Goal: Task Accomplishment & Management: Manage account settings

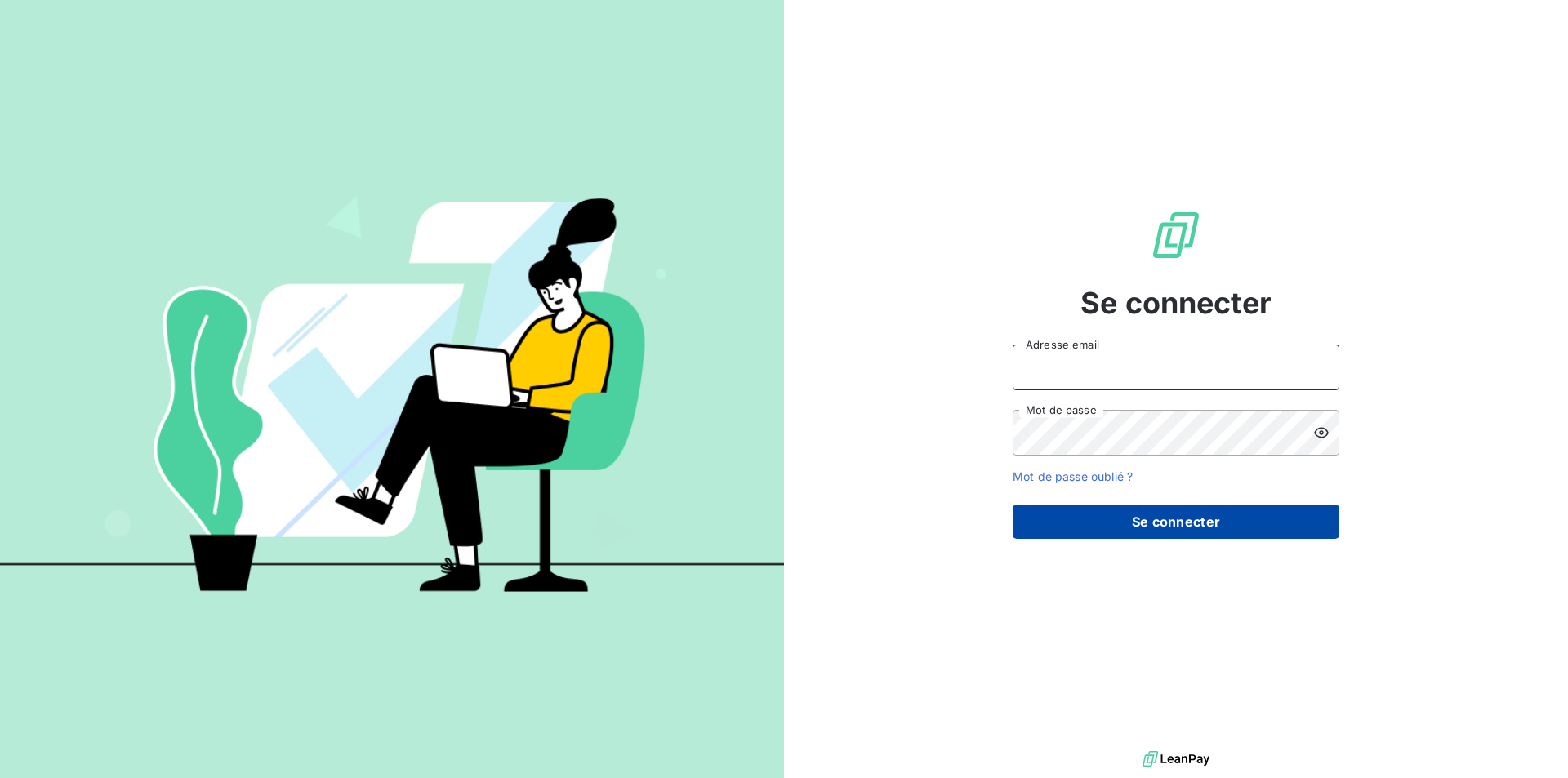
type input "fgrassin@thibaut.fr"
click at [1152, 521] on button "Se connecter" at bounding box center [1176, 522] width 327 height 34
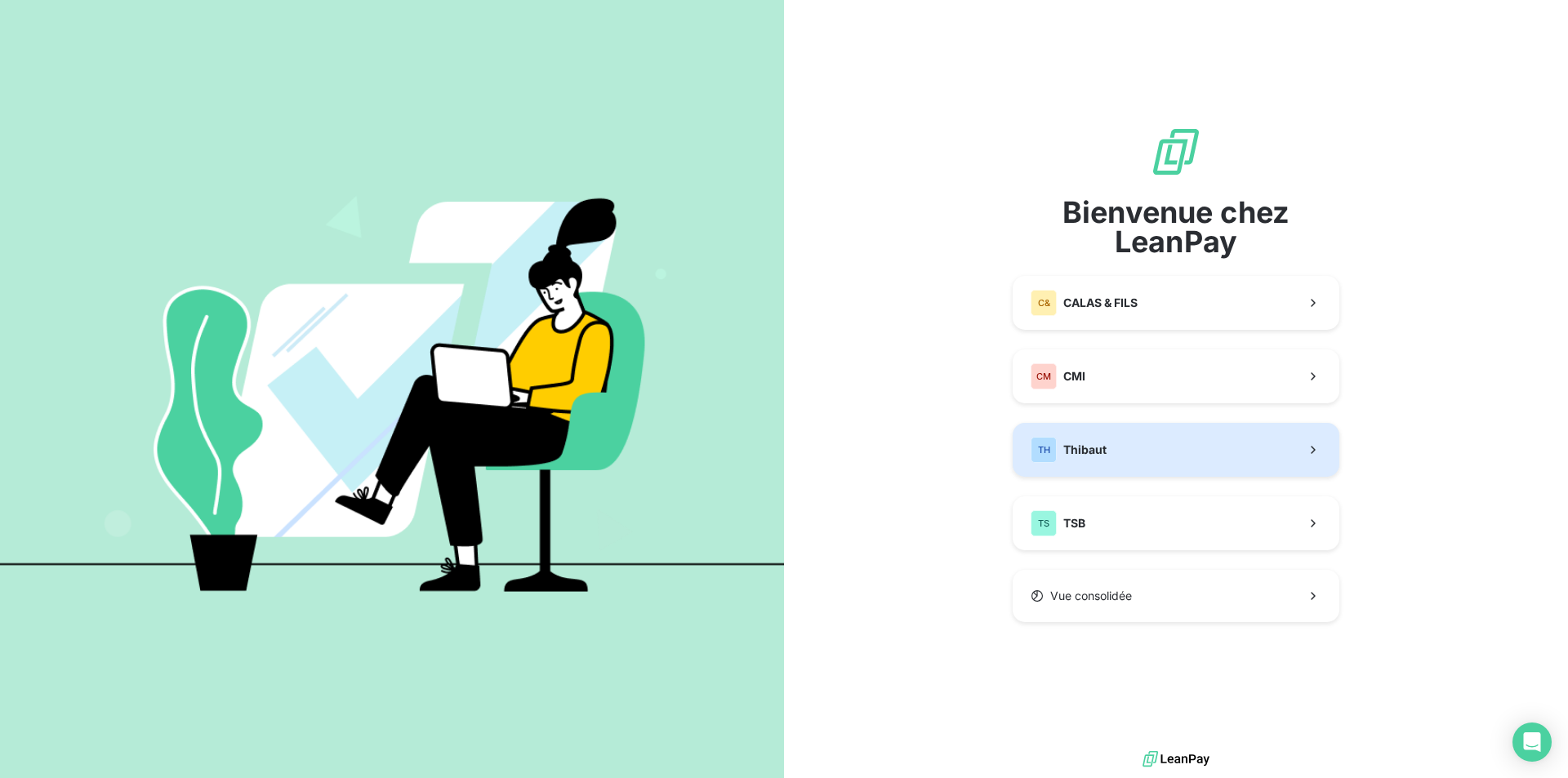
click at [1120, 458] on button "TH Thibaut" at bounding box center [1176, 449] width 327 height 54
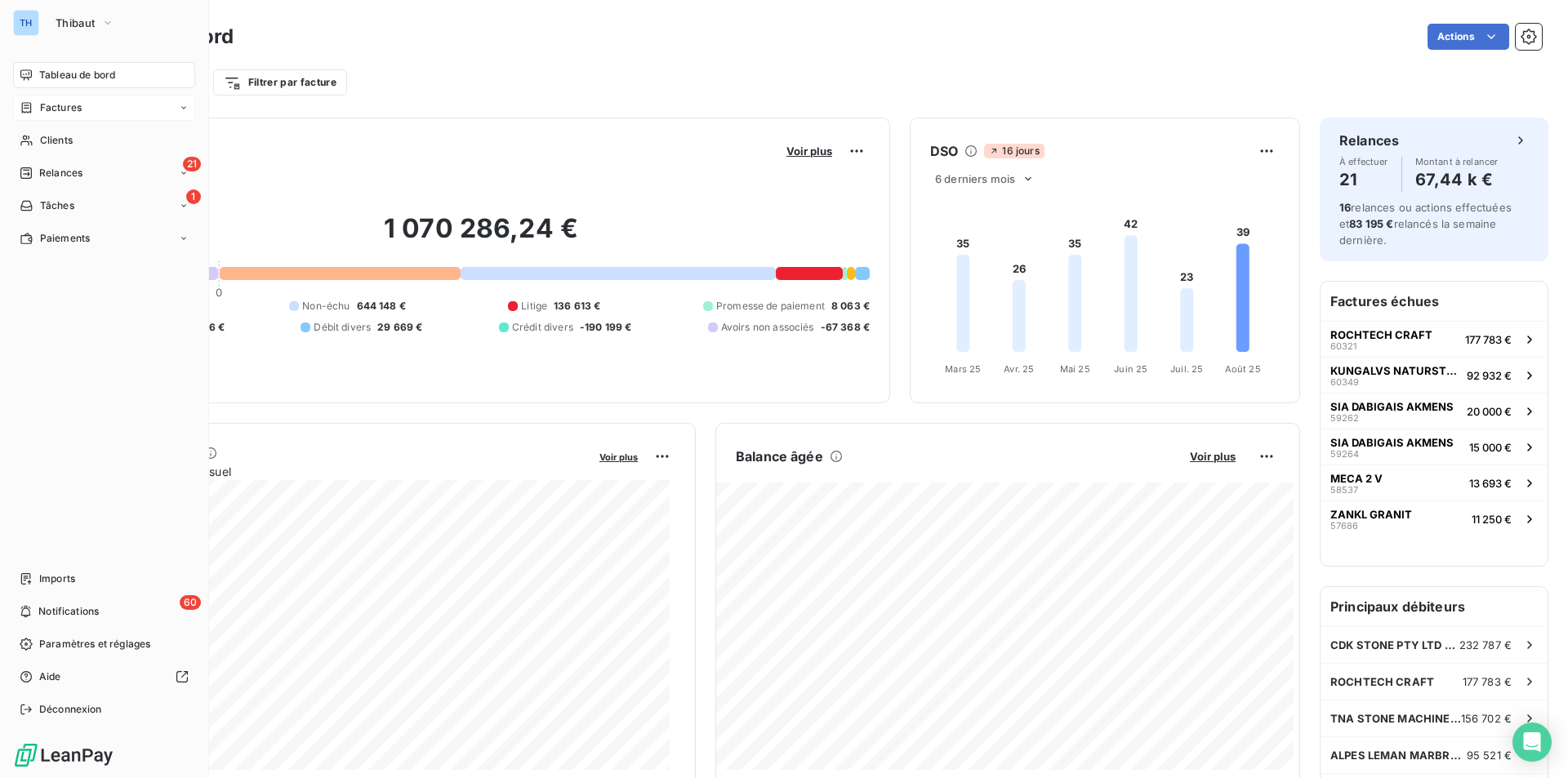
click at [54, 103] on span "Factures" at bounding box center [61, 108] width 42 height 15
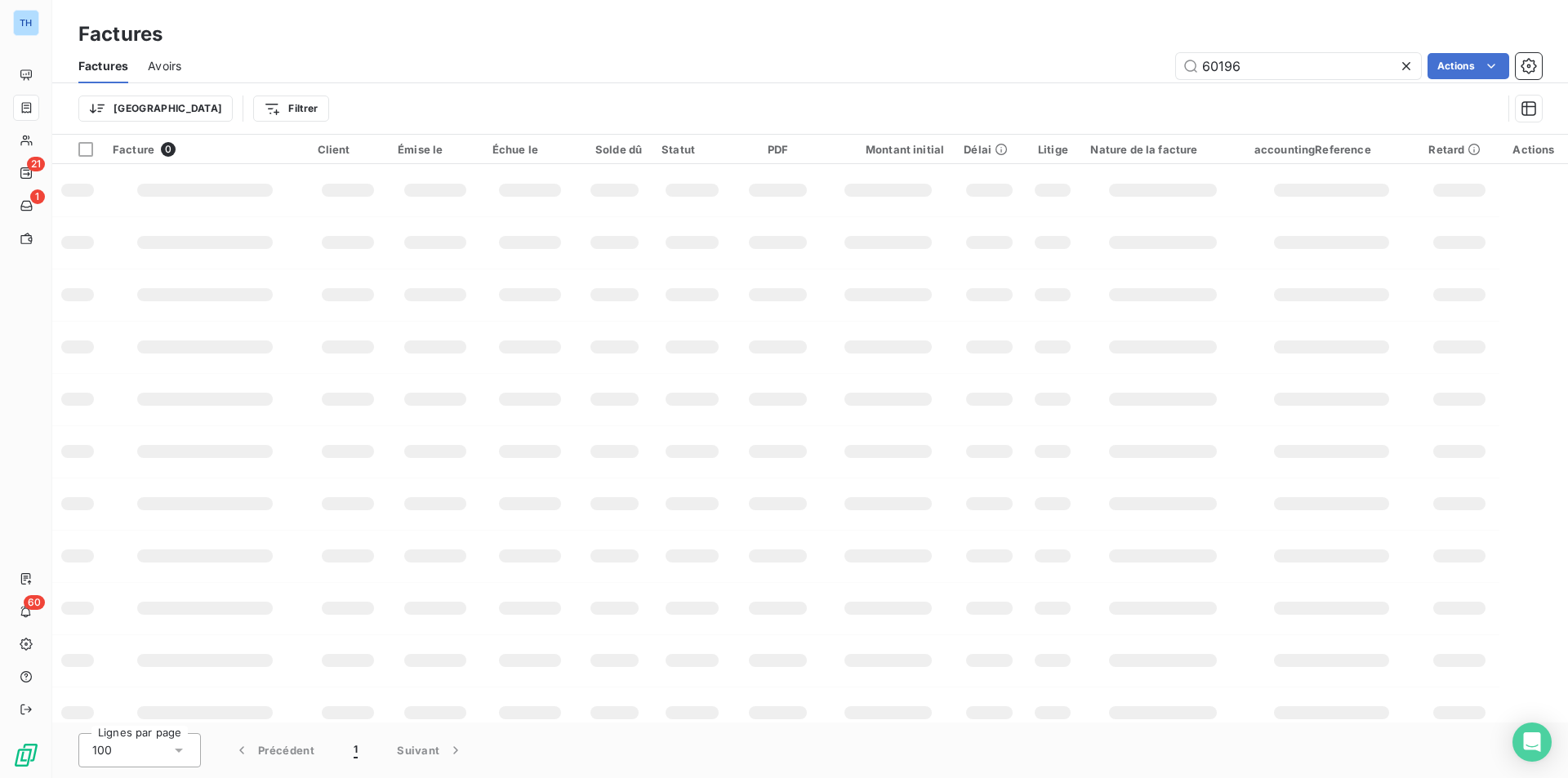
drag, startPoint x: 1255, startPoint y: 62, endPoint x: 1132, endPoint y: 72, distance: 123.4
click at [1134, 72] on div "60196 Actions" at bounding box center [871, 66] width 1341 height 27
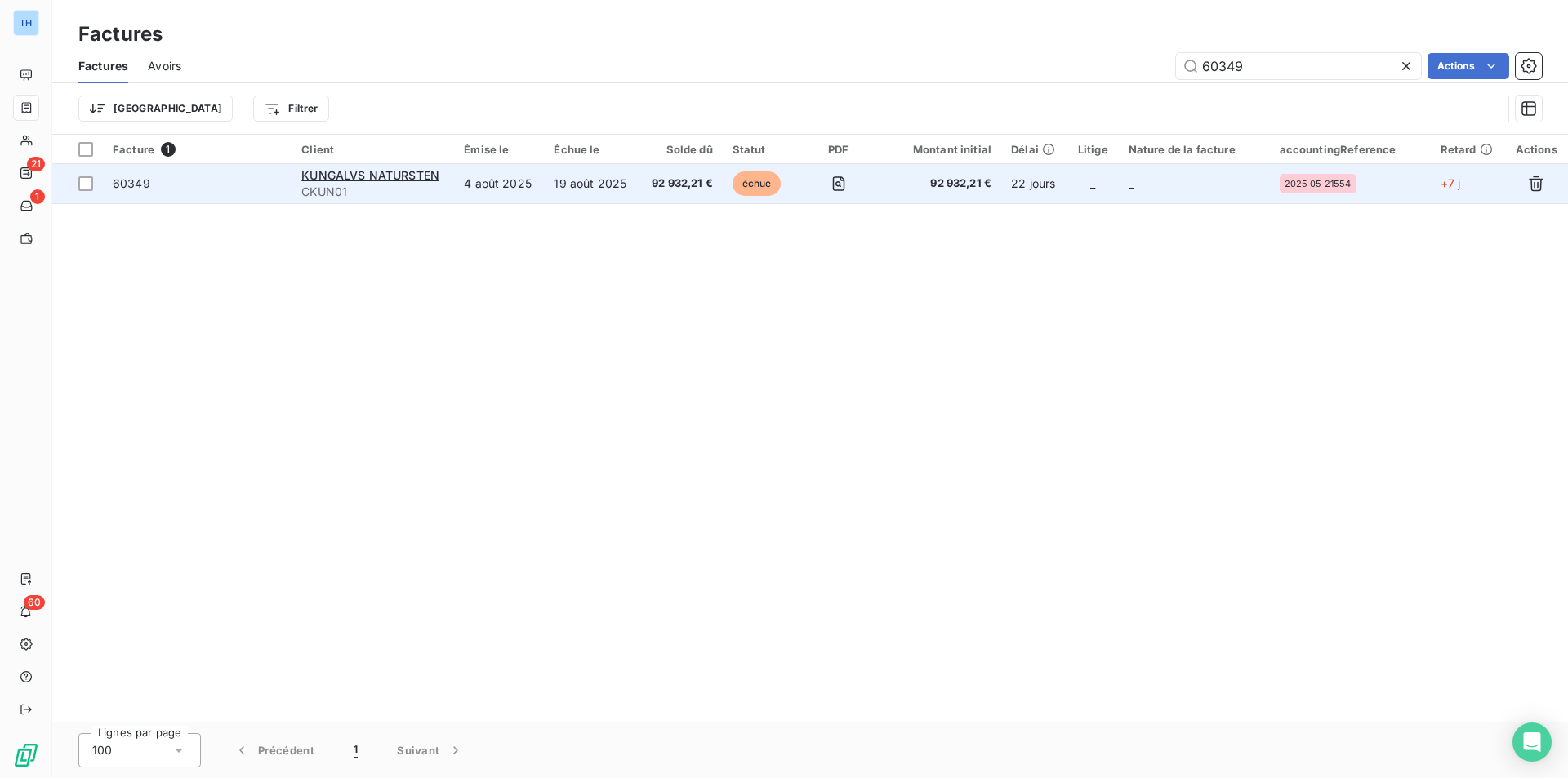
type input "60349"
click at [505, 193] on td "4 août 2025" at bounding box center [499, 183] width 90 height 39
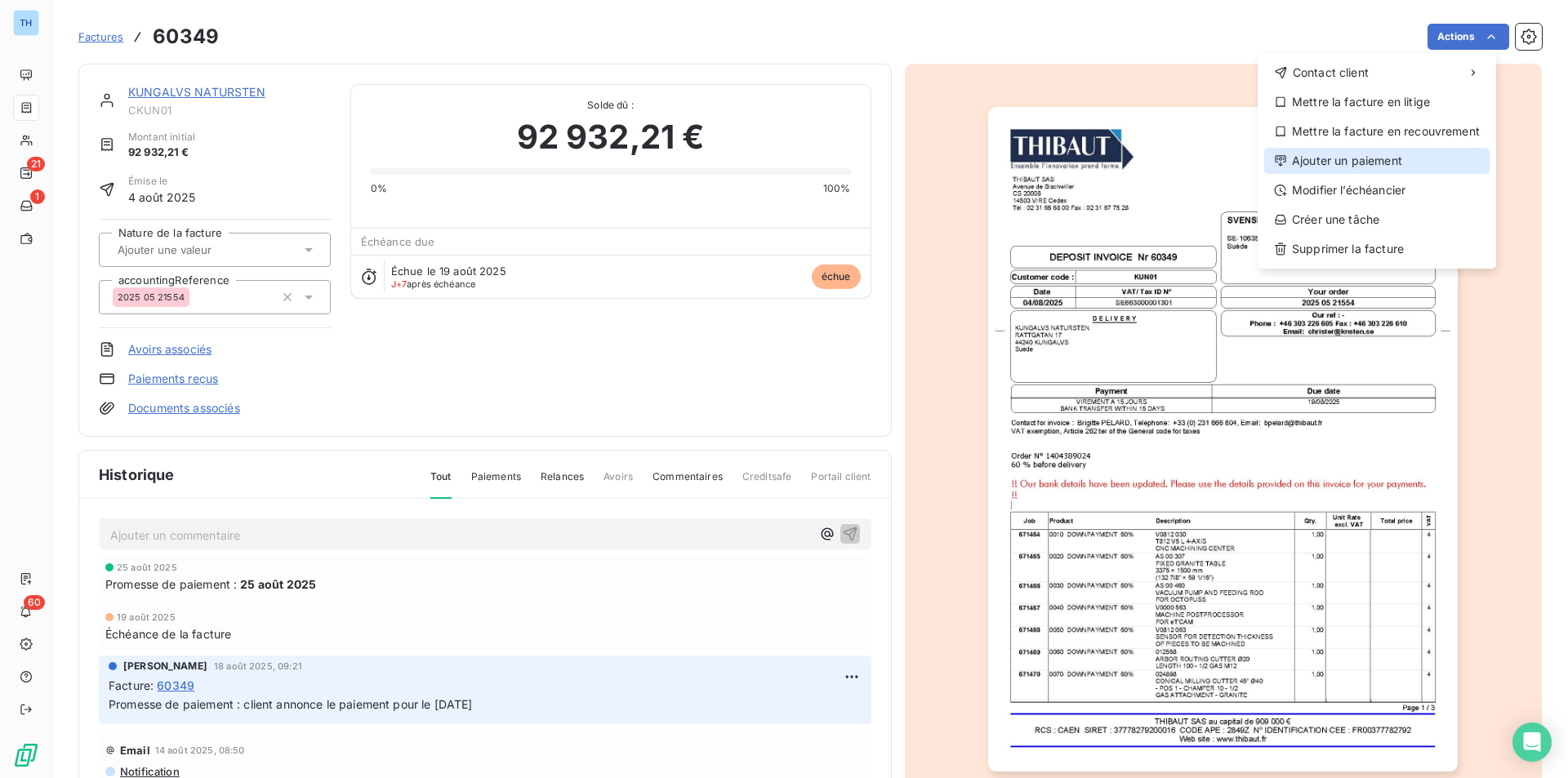
click at [1394, 167] on div "Ajouter un paiement" at bounding box center [1377, 161] width 225 height 27
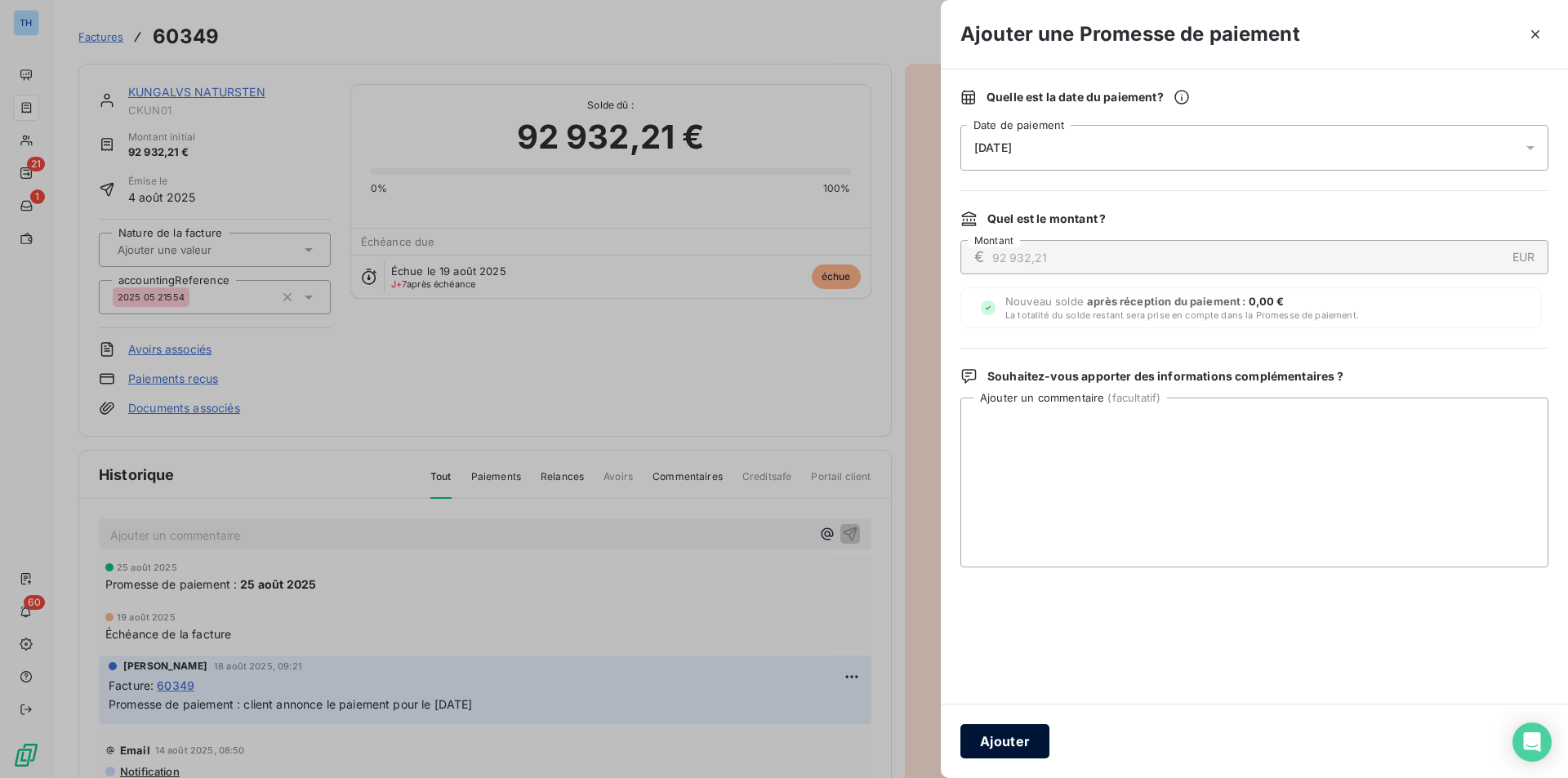
click at [1001, 737] on button "Ajouter" at bounding box center [1004, 741] width 89 height 34
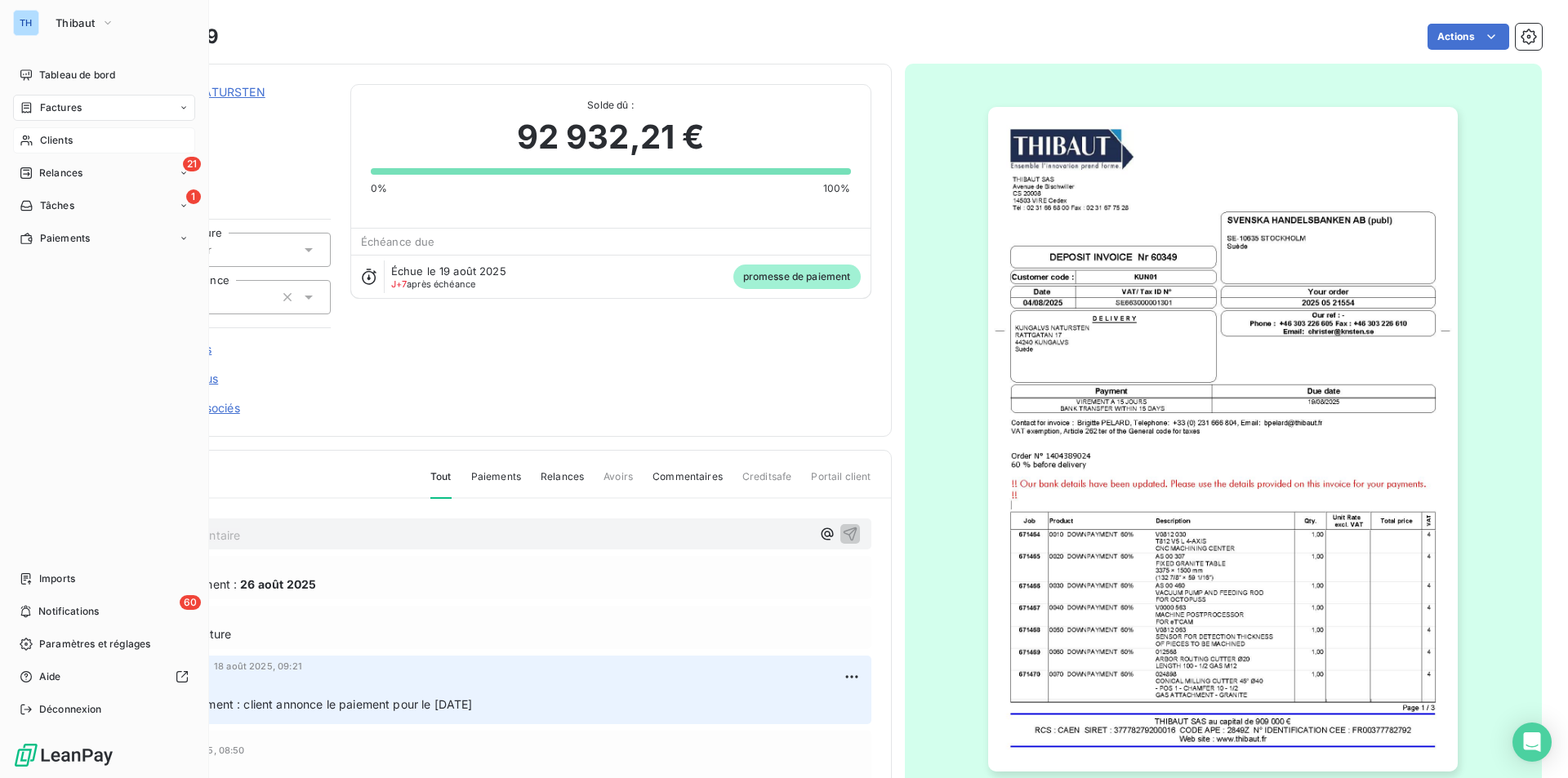
click at [42, 135] on span "Clients" at bounding box center [57, 140] width 33 height 15
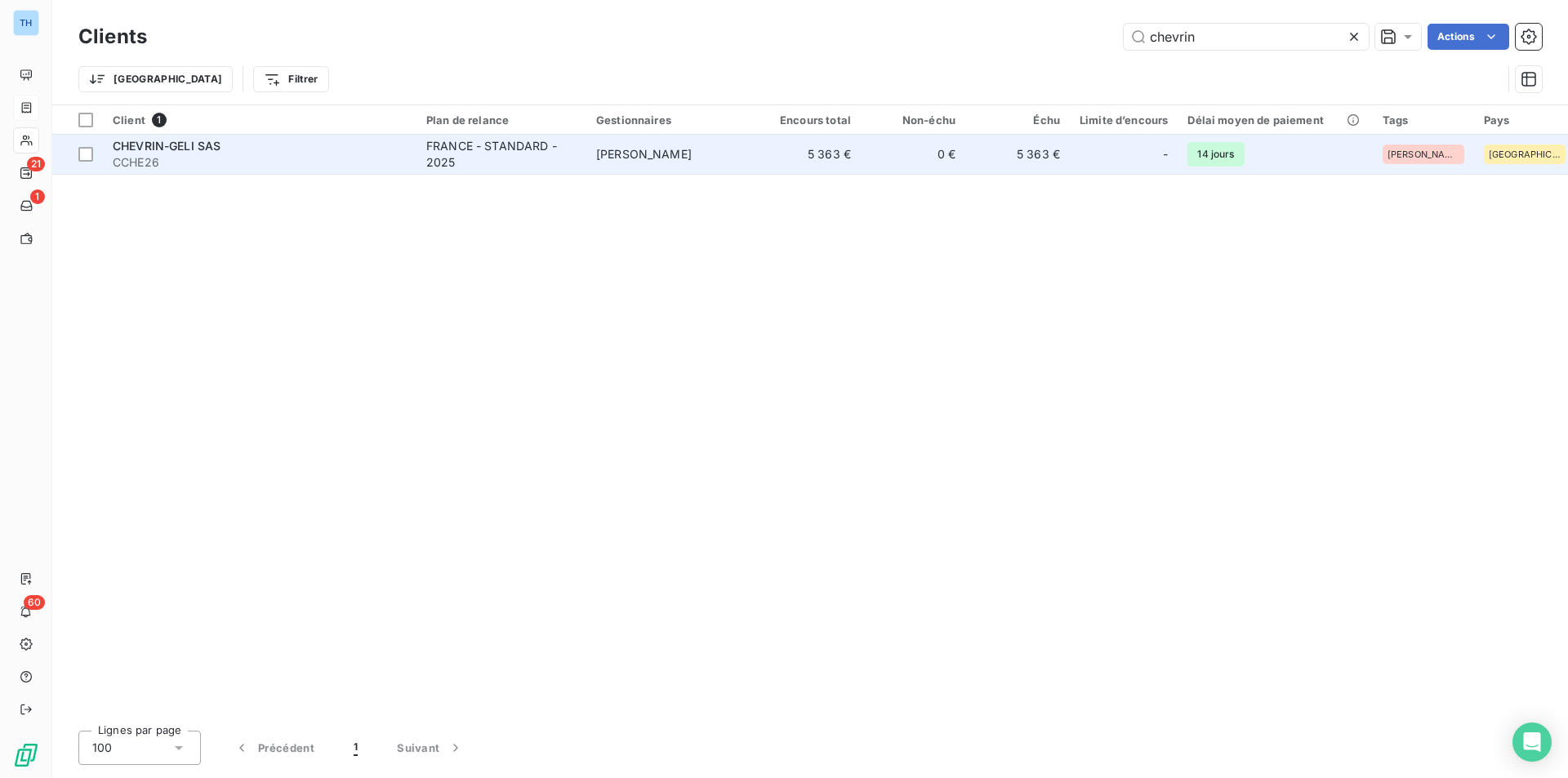
type input "chevrin"
click at [845, 167] on td "5 363 €" at bounding box center [808, 154] width 104 height 39
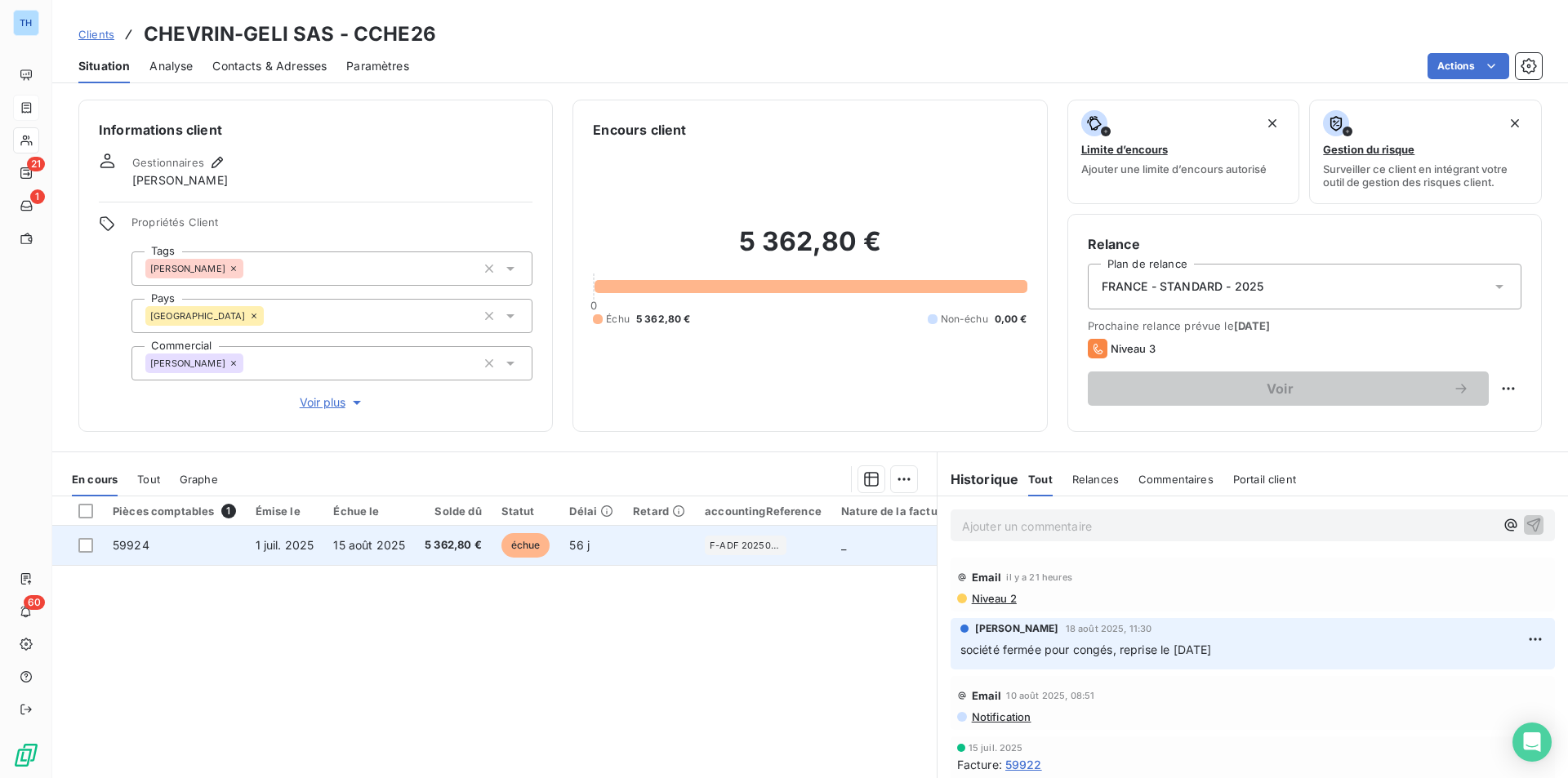
click at [482, 546] on td "5 362,80 €" at bounding box center [453, 546] width 77 height 39
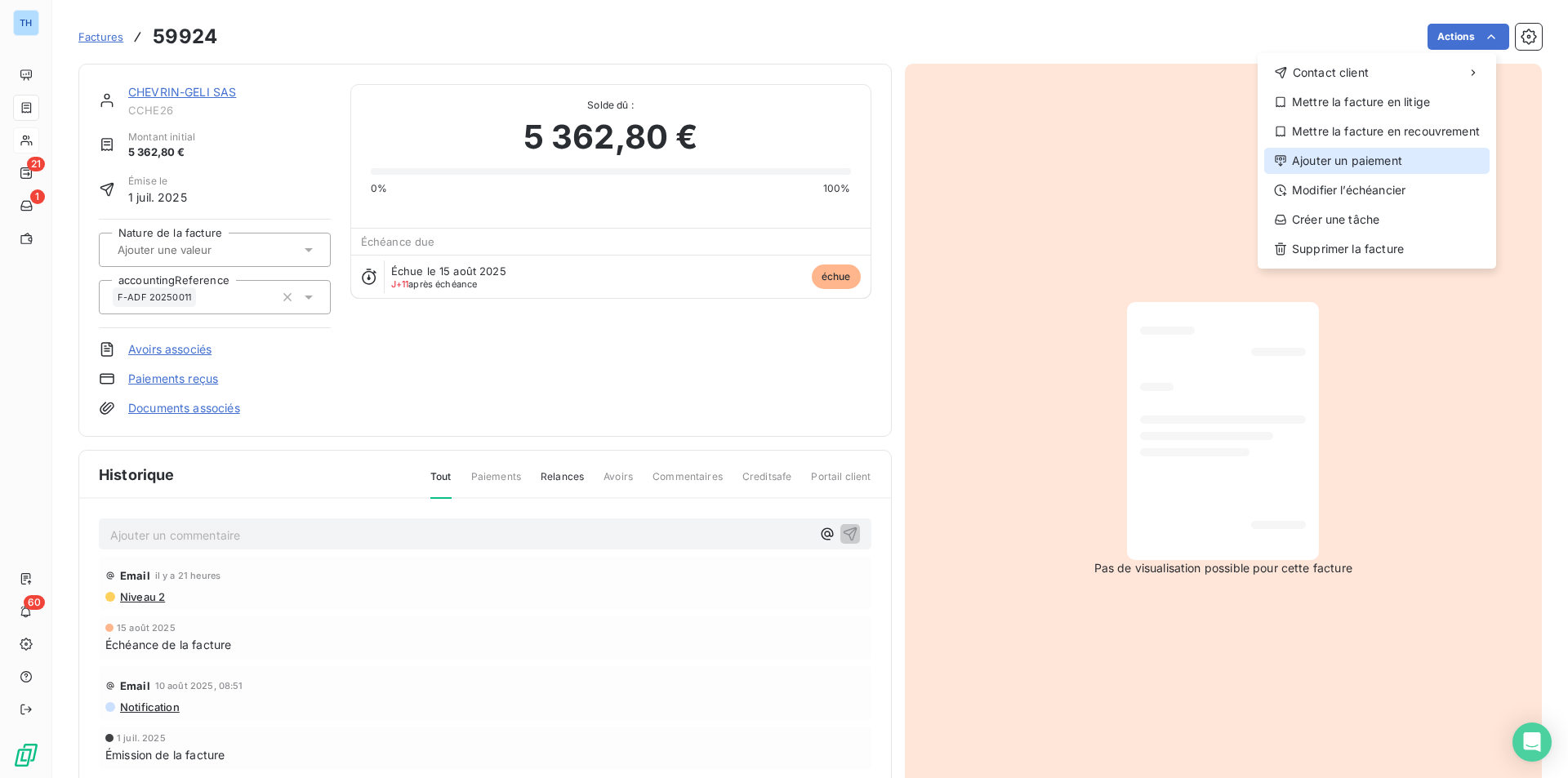
click at [1337, 165] on div "Ajouter un paiement" at bounding box center [1377, 161] width 225 height 27
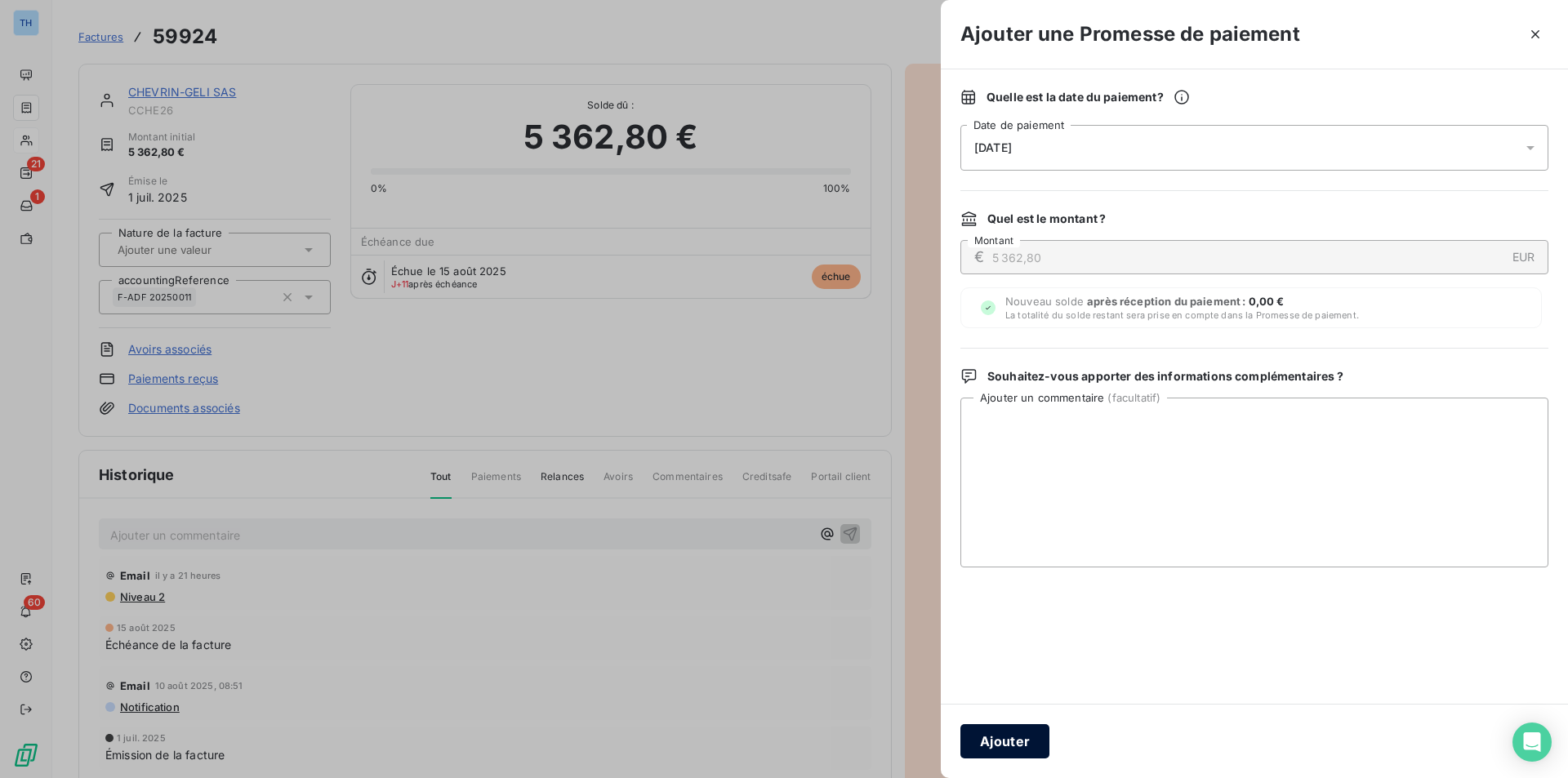
click at [1009, 745] on button "Ajouter" at bounding box center [1004, 741] width 89 height 34
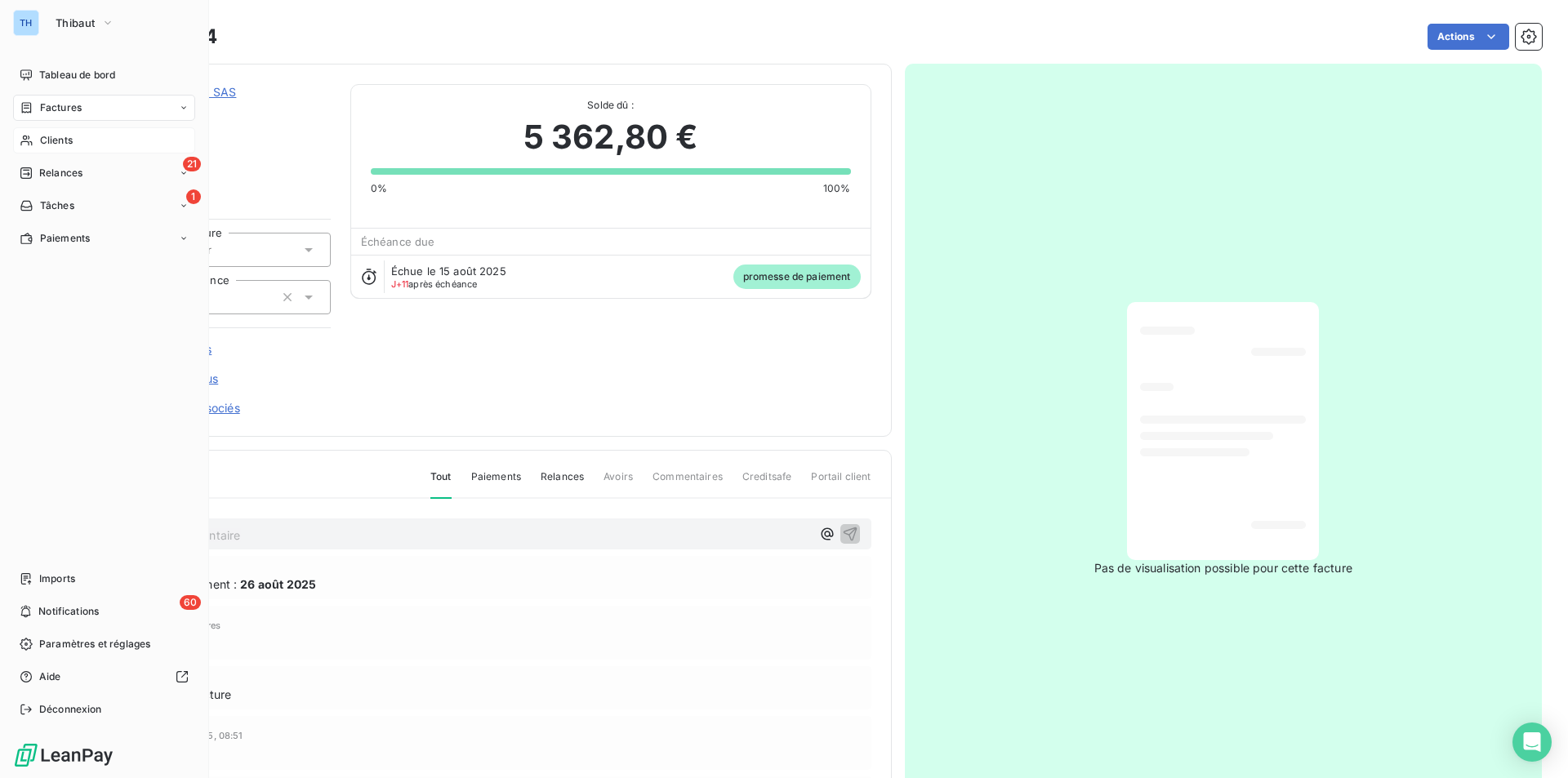
click at [48, 138] on span "Clients" at bounding box center [57, 140] width 33 height 15
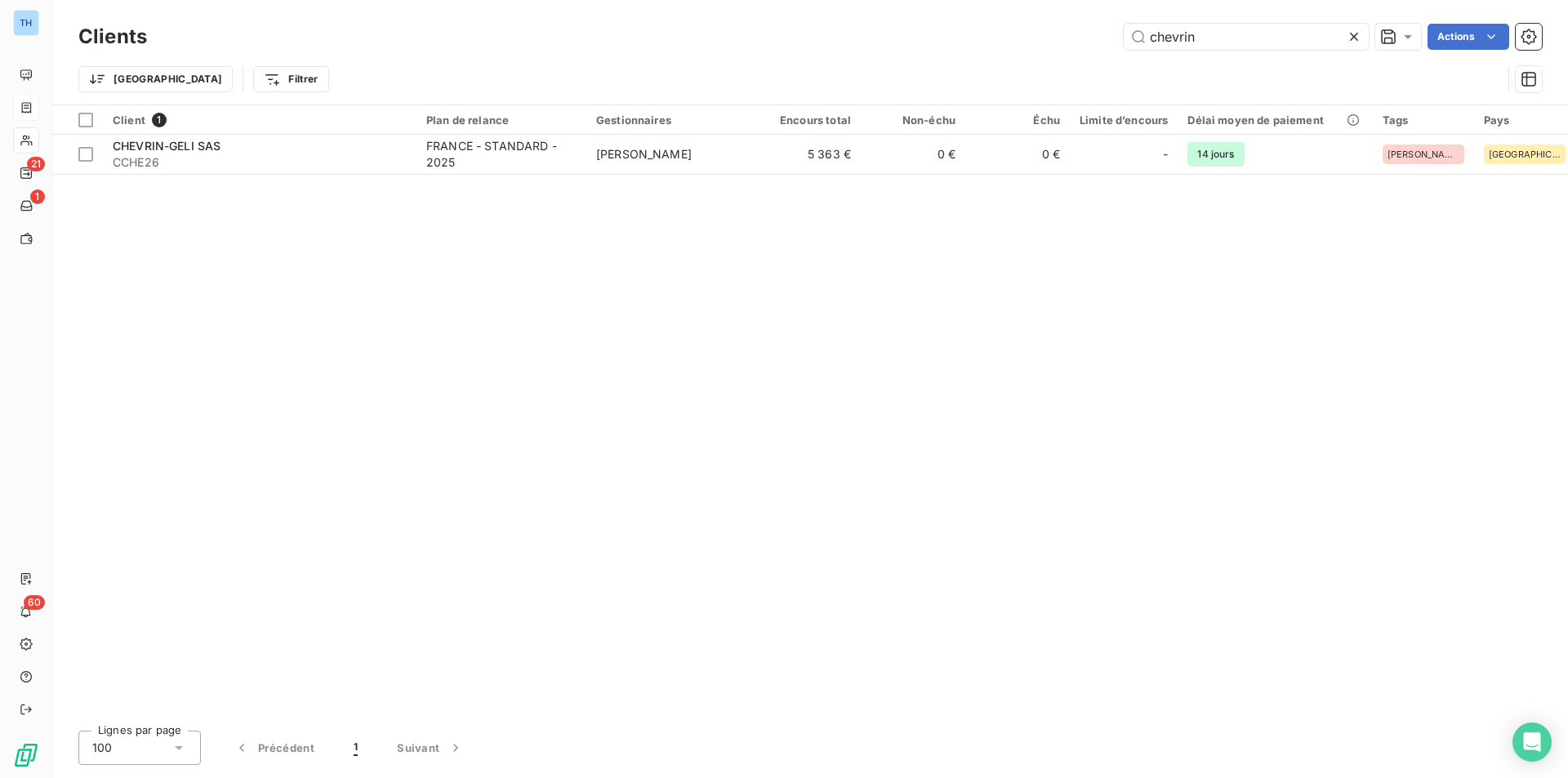
click at [1354, 30] on icon at bounding box center [1355, 37] width 16 height 16
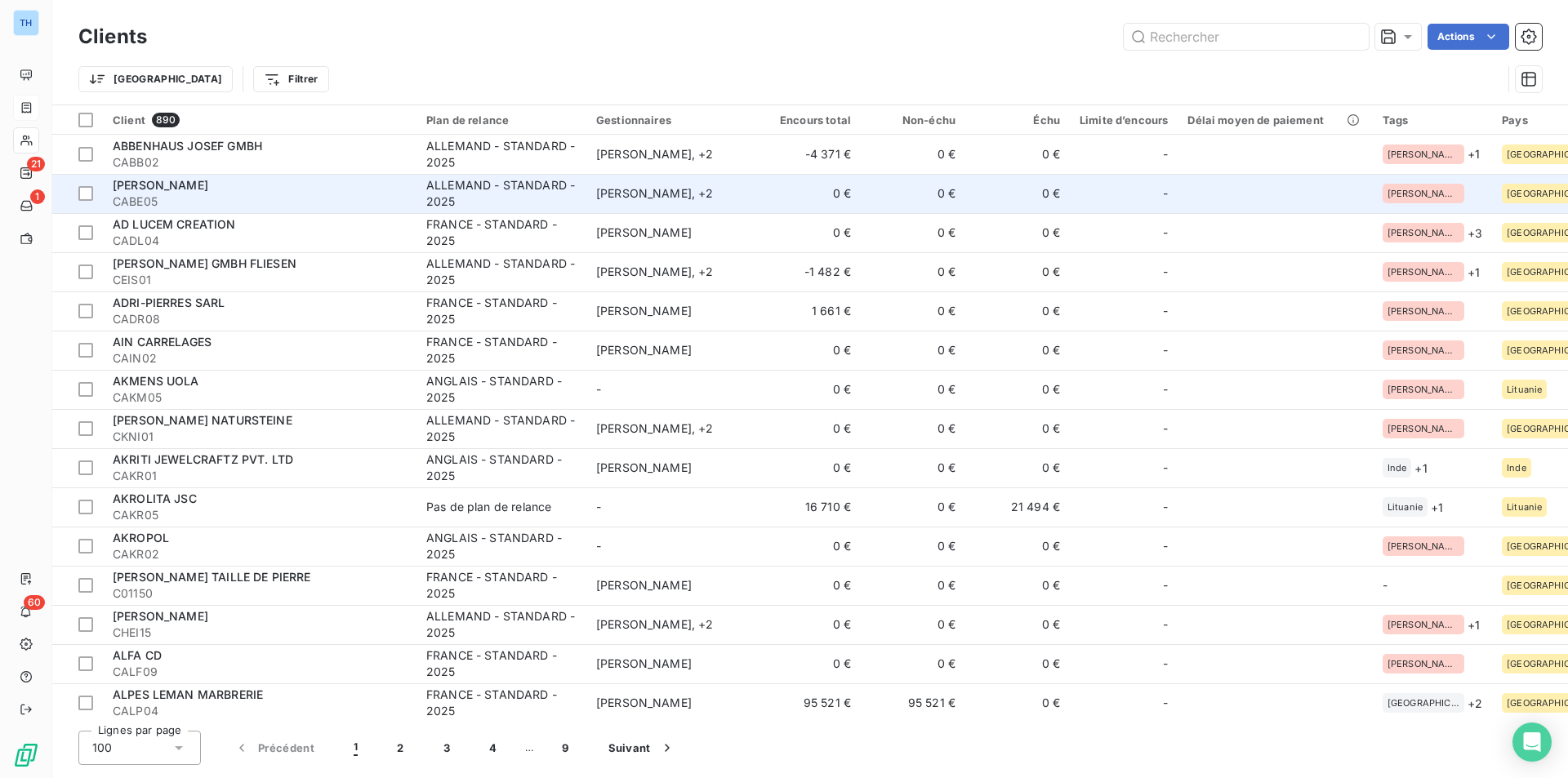
click at [209, 191] on span "[PERSON_NAME]" at bounding box center [160, 185] width 95 height 14
